Goal: Information Seeking & Learning: Learn about a topic

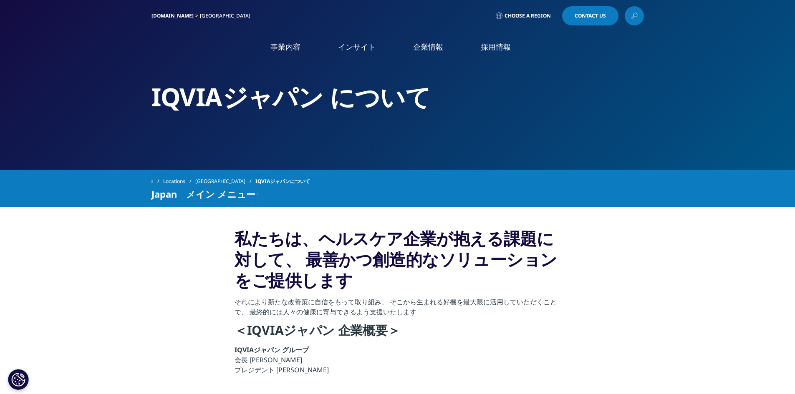
click at [288, 46] on link "事業内容" at bounding box center [285, 47] width 30 height 10
click at [225, 201] on link "概要" at bounding box center [277, 207] width 126 height 23
click at [285, 48] on link "事業内容" at bounding box center [285, 47] width 30 height 10
click at [82, 176] on link "コンサルティング＆サービス" at bounding box center [87, 178] width 87 height 10
click at [291, 48] on link "事業内容" at bounding box center [285, 47] width 30 height 10
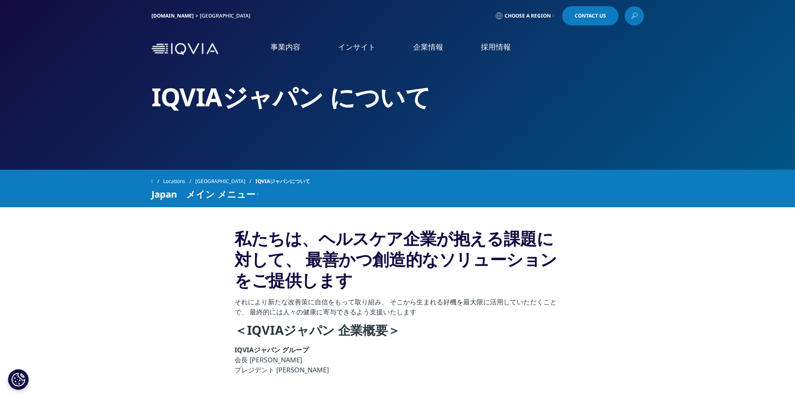
click at [48, 245] on link "CSO事業" at bounding box center [57, 243] width 27 height 10
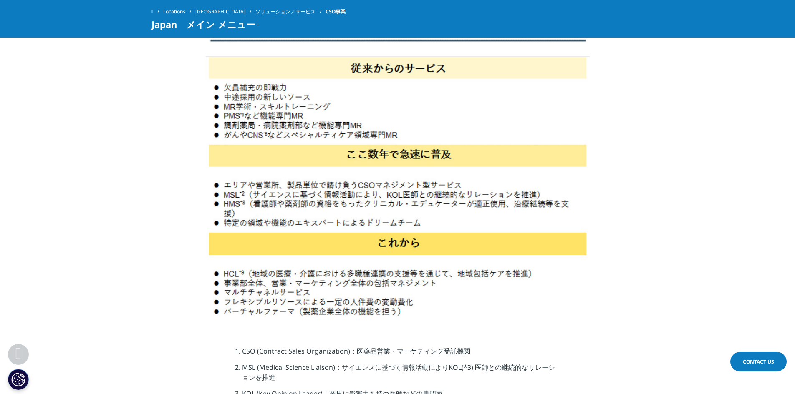
scroll to position [1127, 0]
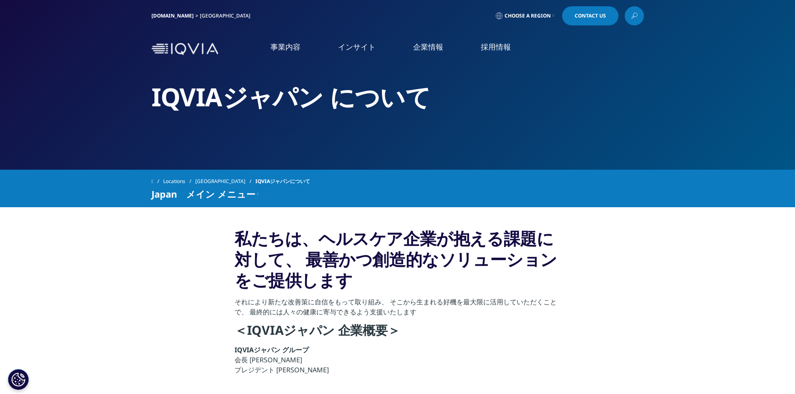
click at [62, 159] on link "市場データ" at bounding box center [60, 161] width 33 height 10
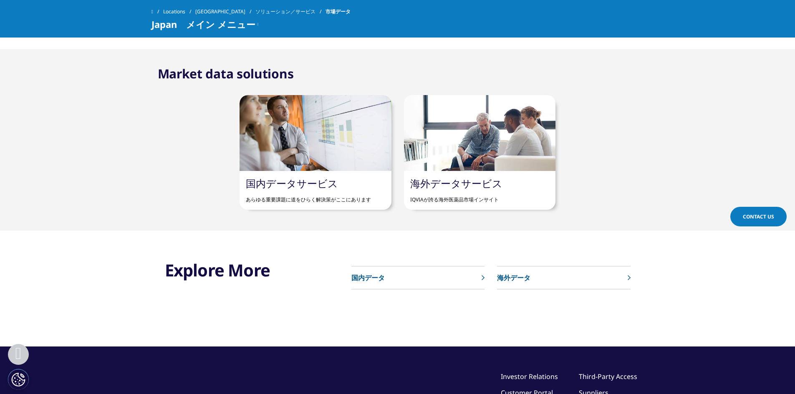
scroll to position [441, 0]
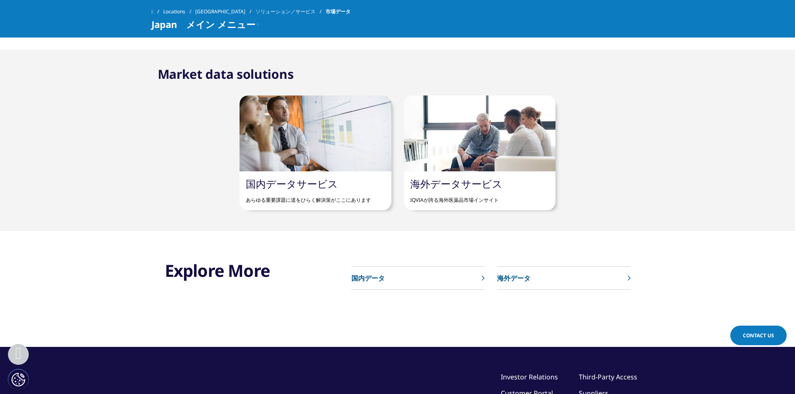
click at [310, 180] on link "国内データサービス" at bounding box center [292, 184] width 92 height 14
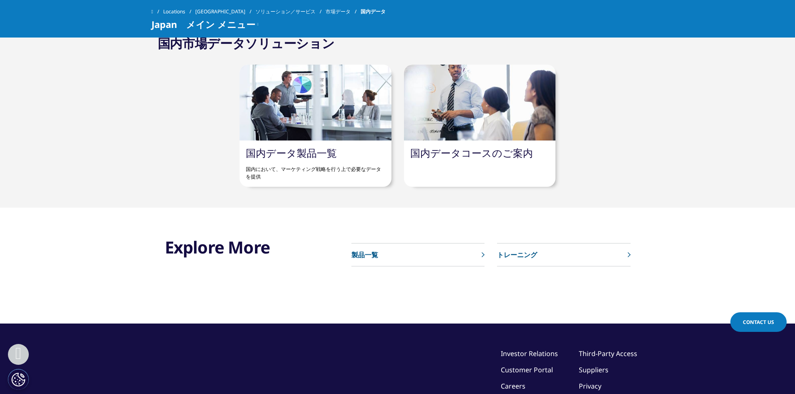
scroll to position [376, 0]
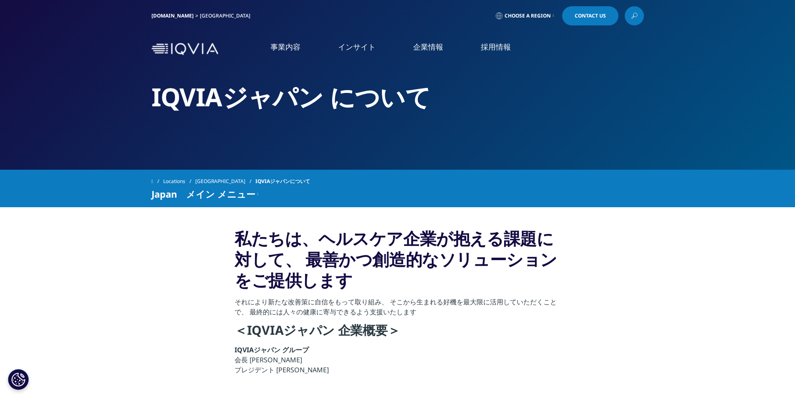
click at [280, 46] on link "事業内容" at bounding box center [285, 47] width 30 height 10
click at [93, 133] on link "Clinical Development in [GEOGRAPHIC_DATA]" at bounding box center [108, 133] width 128 height 18
click at [99, 181] on link "コンサルティング＆サービス" at bounding box center [87, 178] width 87 height 10
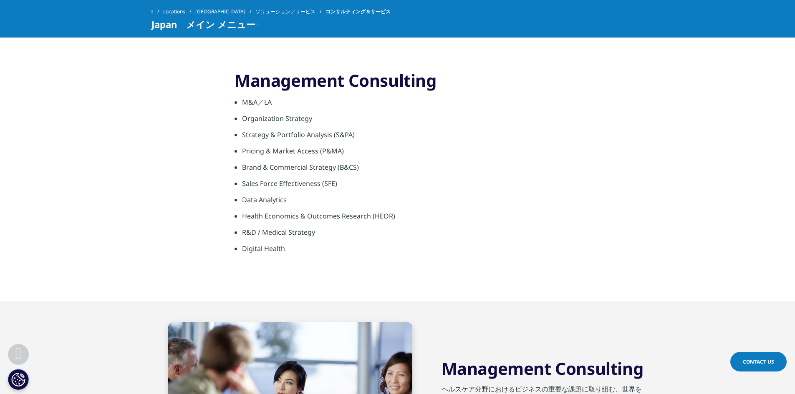
scroll to position [584, 0]
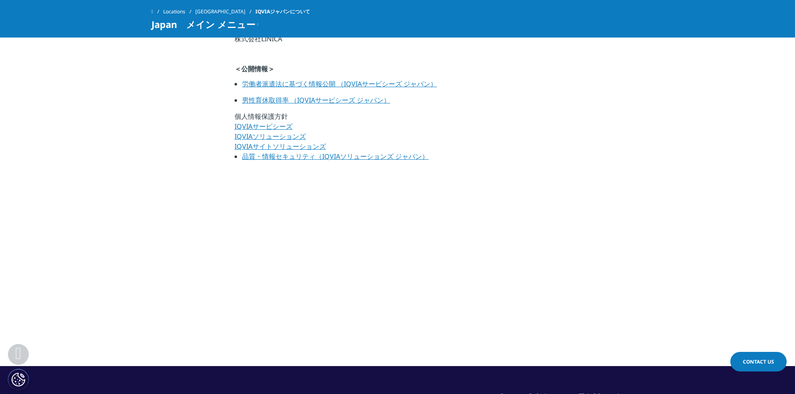
scroll to position [584, 0]
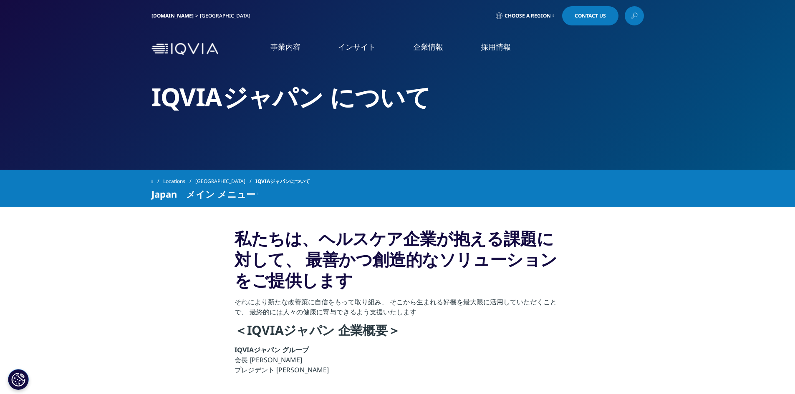
click at [283, 48] on link "事業内容" at bounding box center [285, 47] width 30 height 10
click at [281, 48] on link "事業内容" at bounding box center [285, 47] width 30 height 10
click at [63, 215] on link "医療機関・保険者向け" at bounding box center [77, 210] width 67 height 10
click at [243, 210] on link "概要" at bounding box center [277, 211] width 126 height 23
click at [288, 215] on link "概要" at bounding box center [277, 211] width 126 height 23
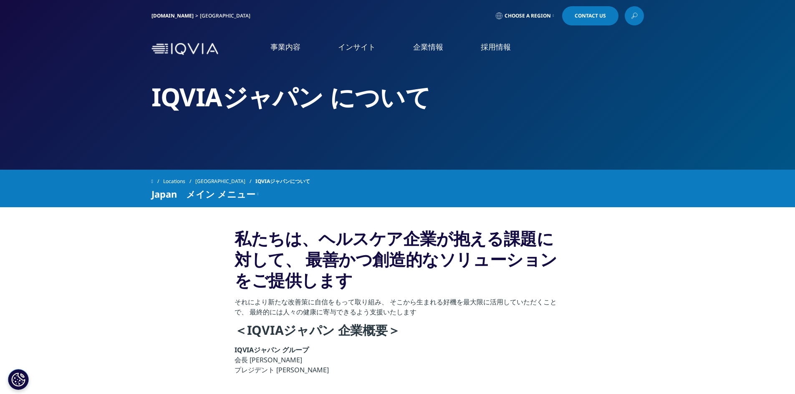
click at [448, 229] on link "クリニック経営を支援" at bounding box center [509, 227] width 185 height 10
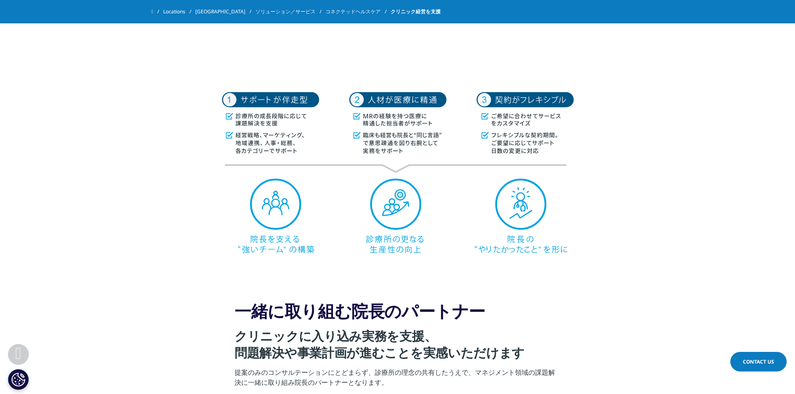
scroll to position [292, 0]
